Goal: Connect with others: Connect with others

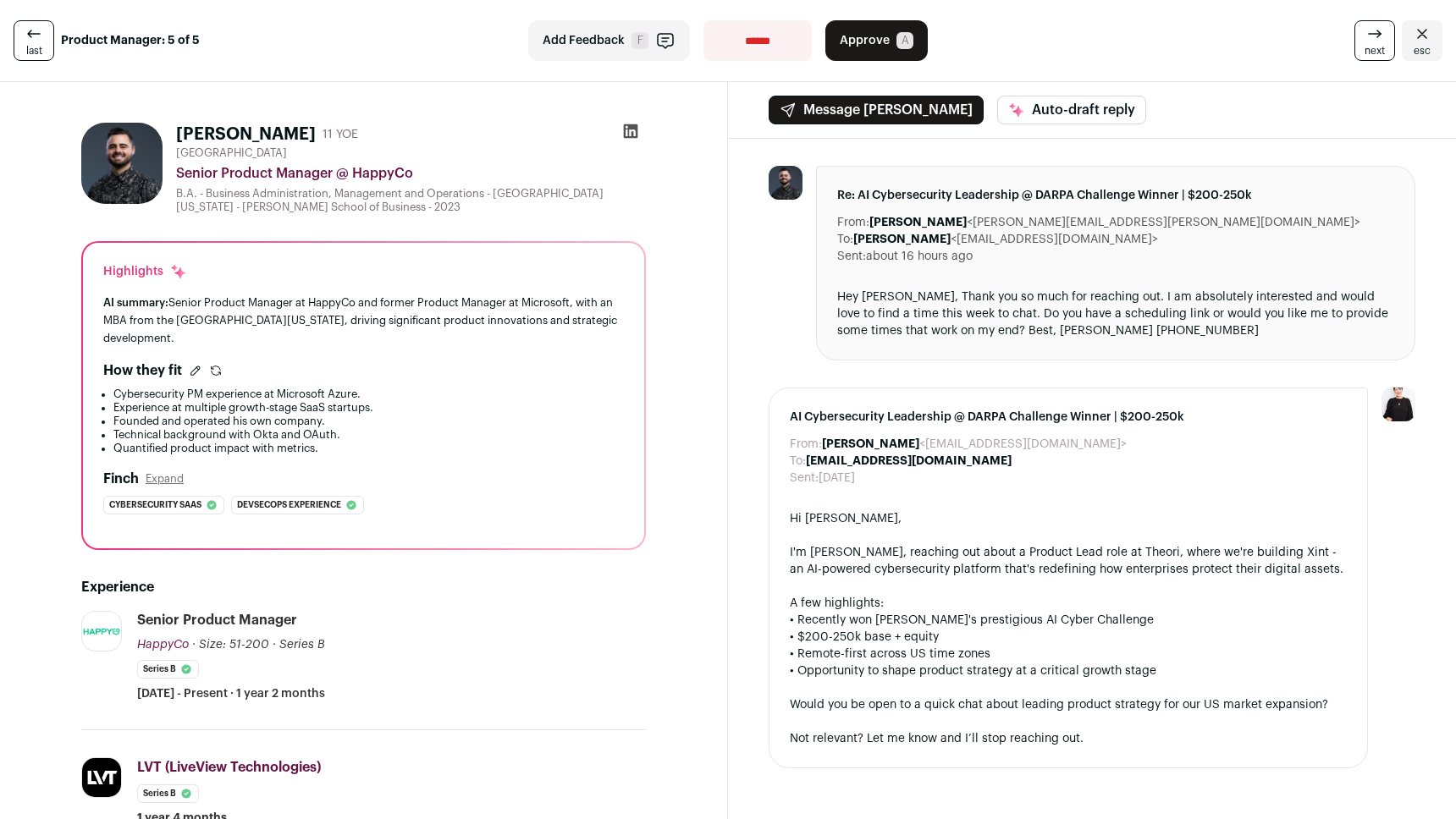
click at [1412, 40] on icon "Close" at bounding box center [1422, 34] width 20 height 20
click at [629, 134] on icon at bounding box center [631, 131] width 17 height 17
